Goal: Task Accomplishment & Management: Complete application form

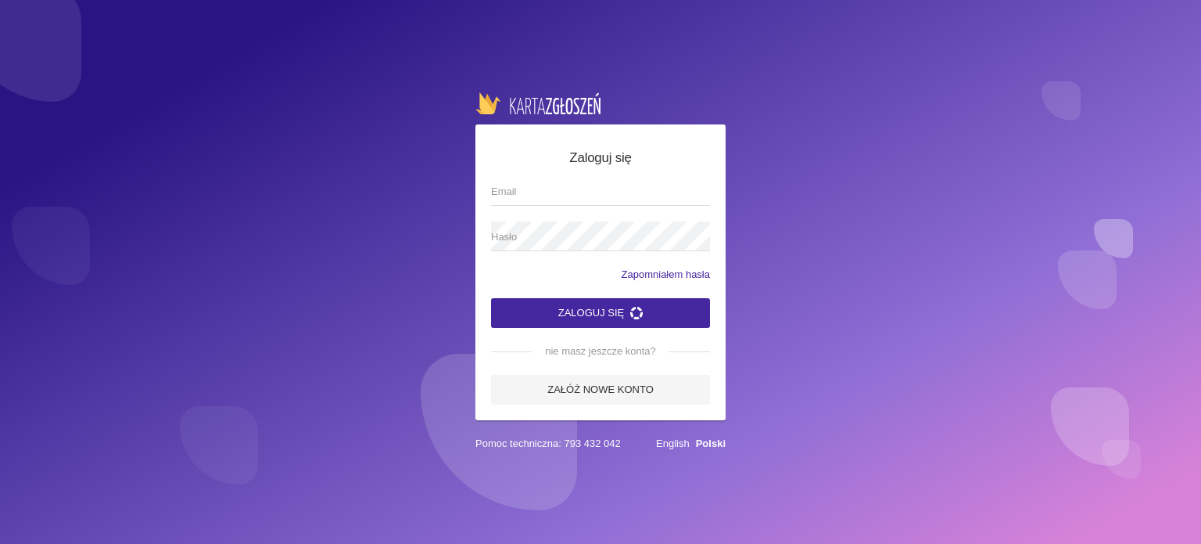
click at [513, 203] on input "Email" at bounding box center [600, 191] width 219 height 30
click at [504, 197] on input "Email" at bounding box center [600, 191] width 219 height 30
type input "E"
type input "[EMAIL_ADDRESS][DOMAIN_NAME]"
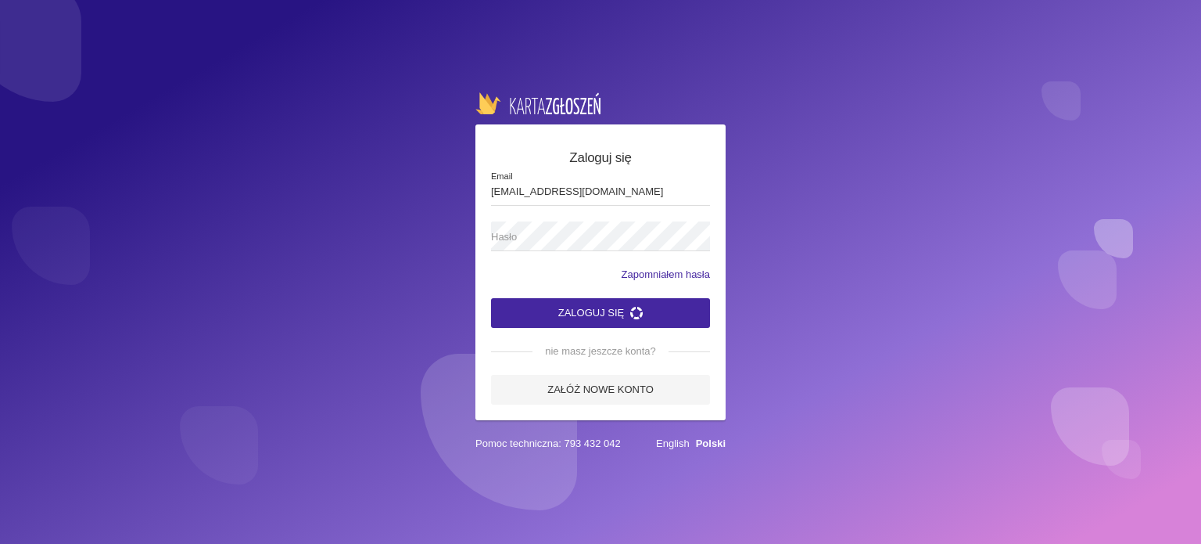
click at [497, 236] on span "Hasło" at bounding box center [592, 237] width 203 height 16
click at [582, 315] on button "Zaloguj się" at bounding box center [600, 313] width 219 height 30
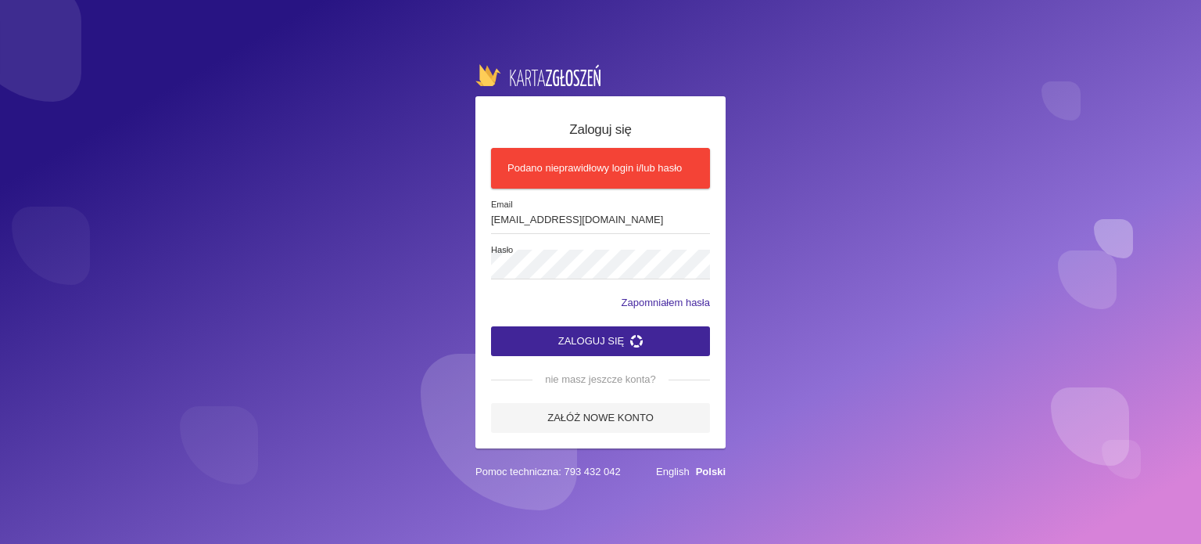
click at [647, 336] on button "Zaloguj się" at bounding box center [600, 341] width 219 height 30
click at [627, 338] on button "Zaloguj się" at bounding box center [600, 341] width 219 height 30
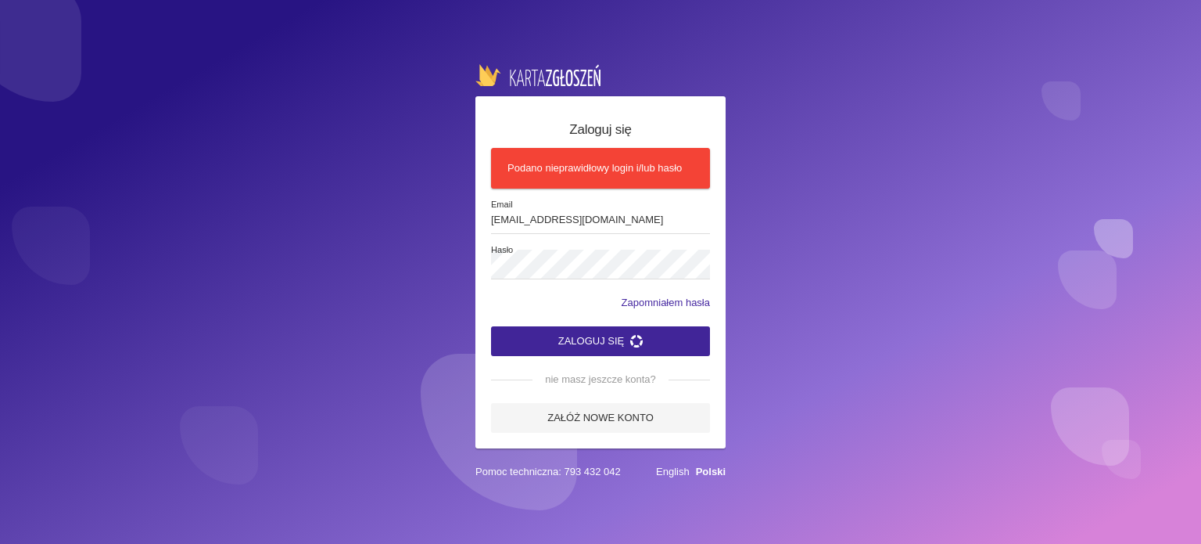
click at [627, 338] on button "Zaloguj się" at bounding box center [600, 341] width 219 height 30
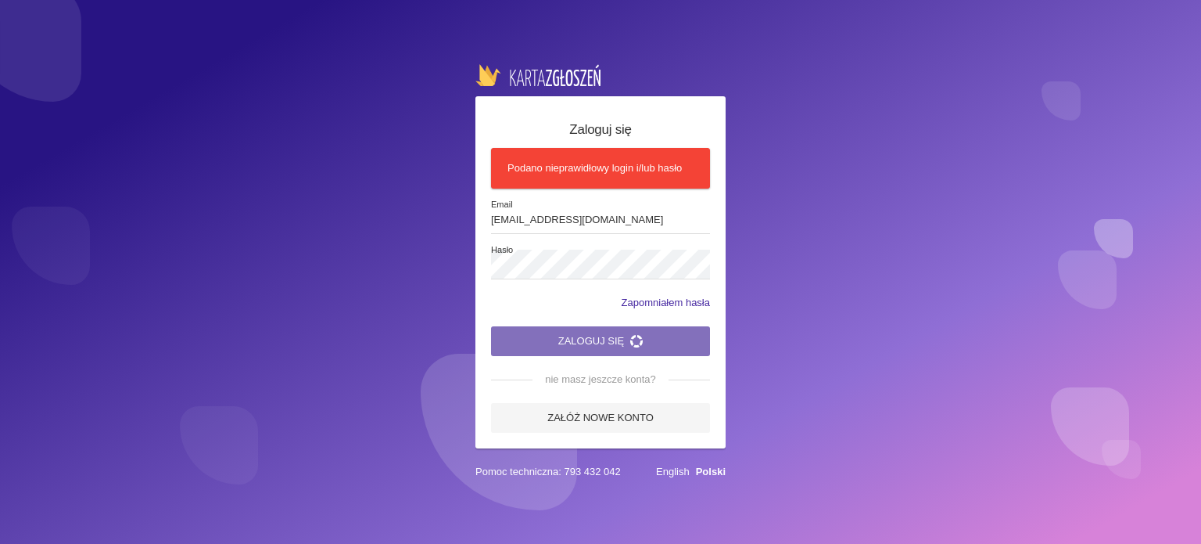
click at [627, 338] on button "Zaloguj się" at bounding box center [600, 341] width 219 height 30
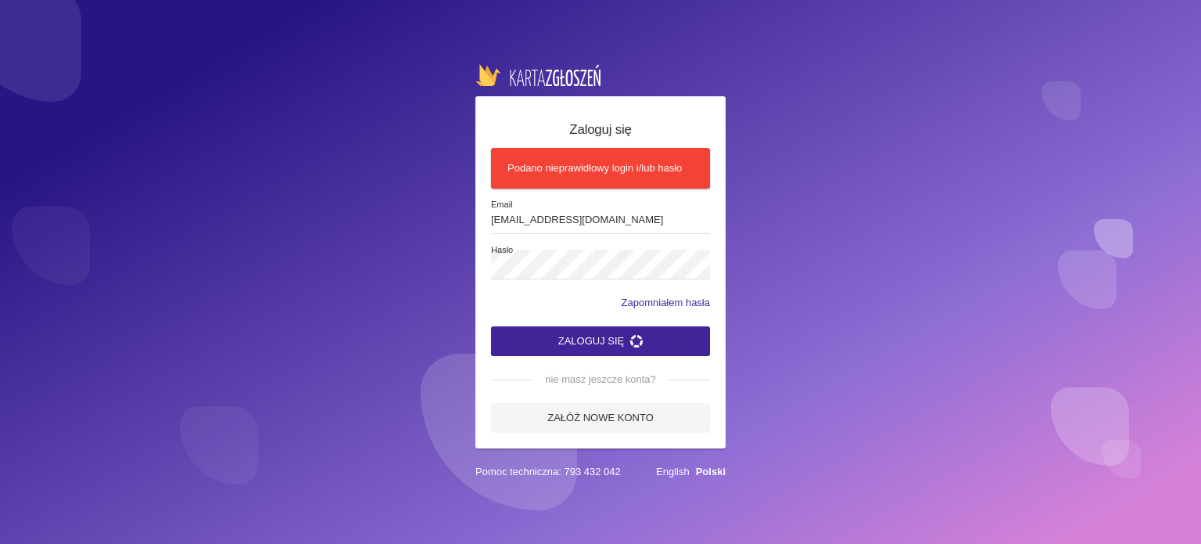
click at [639, 343] on icon "submit" at bounding box center [636, 341] width 13 height 13
click at [644, 422] on link "Załóż nowe konto" at bounding box center [600, 418] width 219 height 30
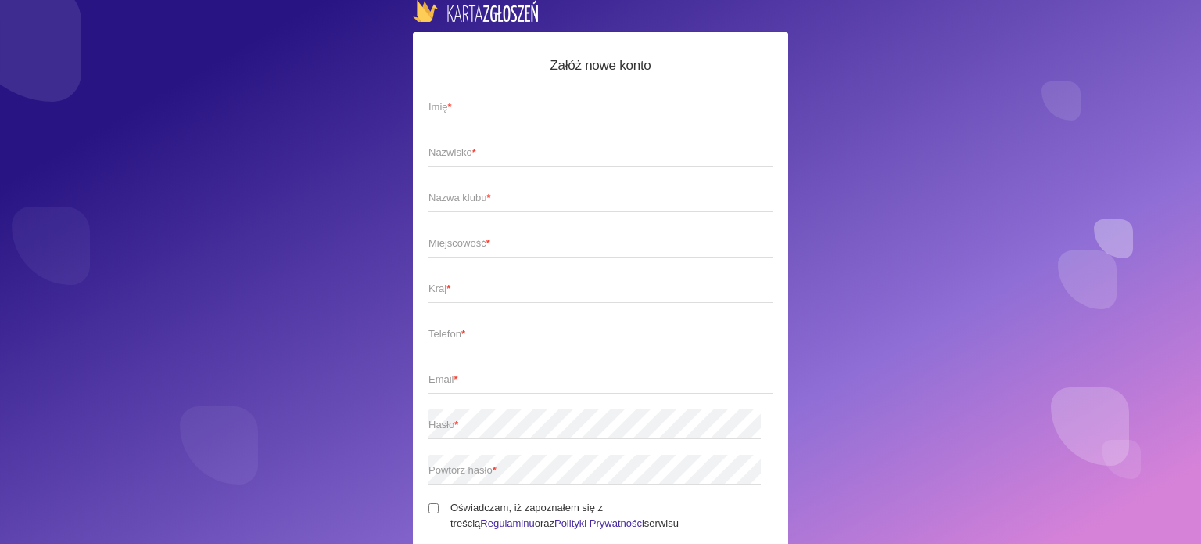
click at [481, 108] on span "Imię *" at bounding box center [593, 107] width 329 height 16
click at [481, 108] on input "Imię *" at bounding box center [601, 107] width 344 height 30
type input "[PERSON_NAME]"
click at [464, 156] on span "Nazwisko *" at bounding box center [593, 153] width 329 height 16
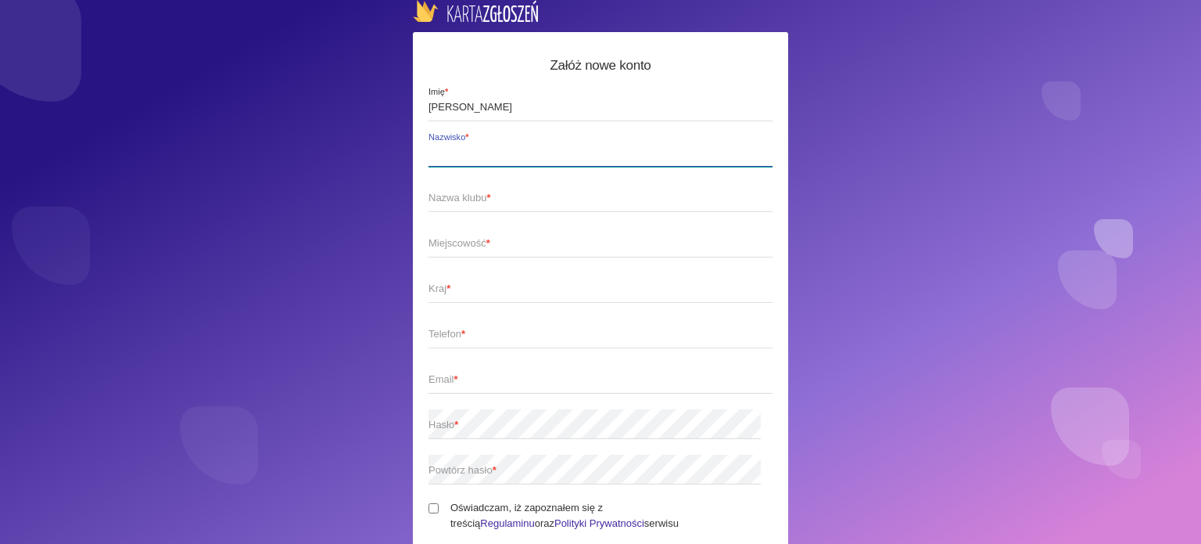
click at [464, 156] on input "Nazwisko *" at bounding box center [601, 152] width 344 height 30
type input "[PERSON_NAME]"
